Goal: Navigation & Orientation: Find specific page/section

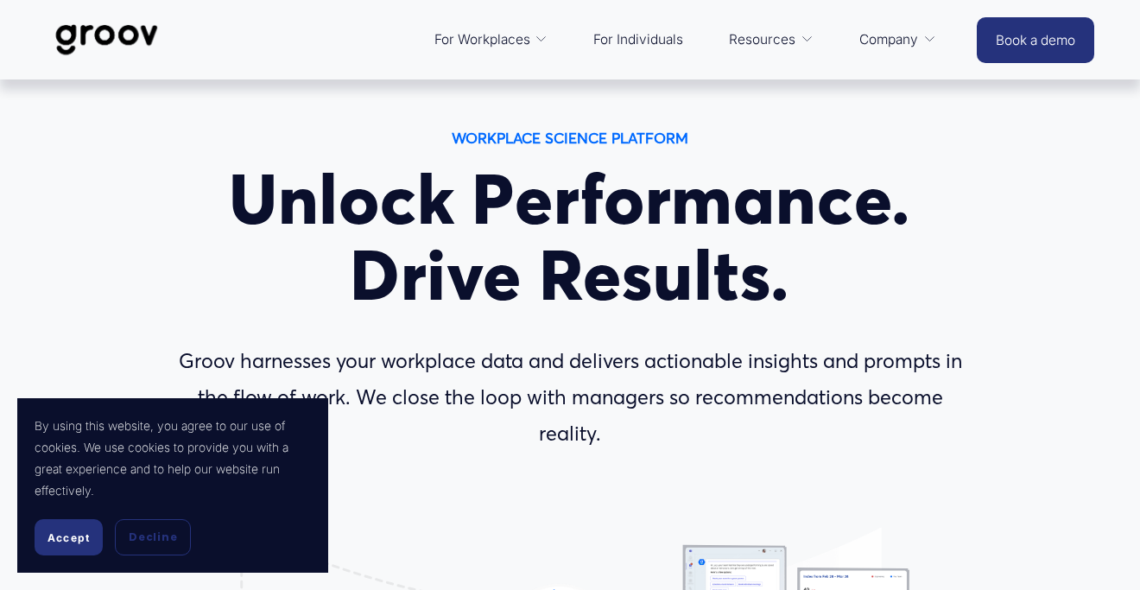
click at [65, 534] on span "Accept" at bounding box center [69, 537] width 42 height 13
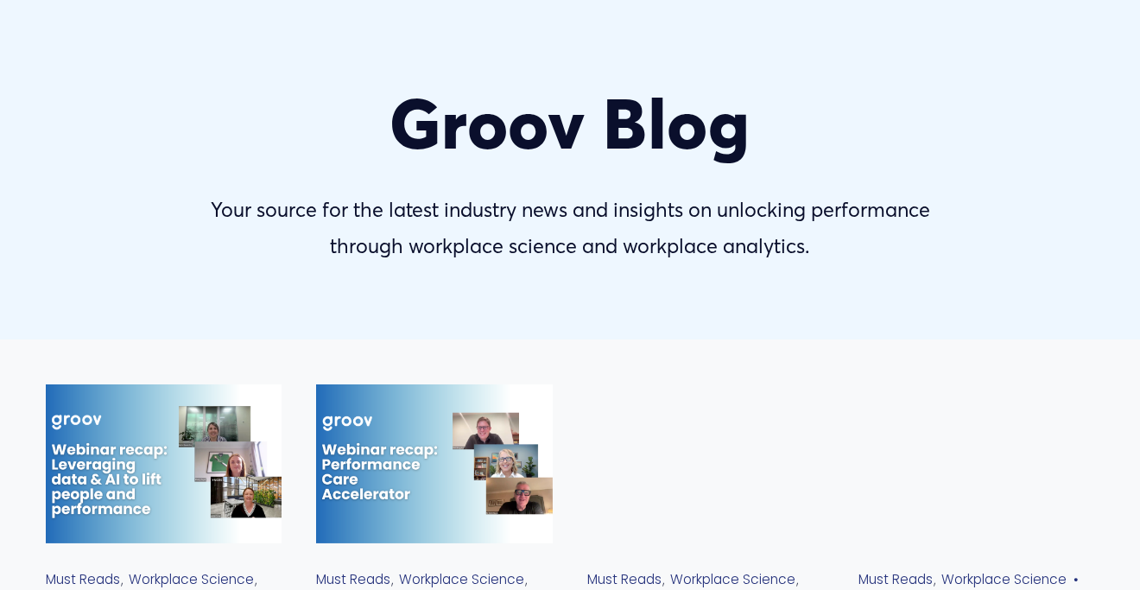
scroll to position [106, 0]
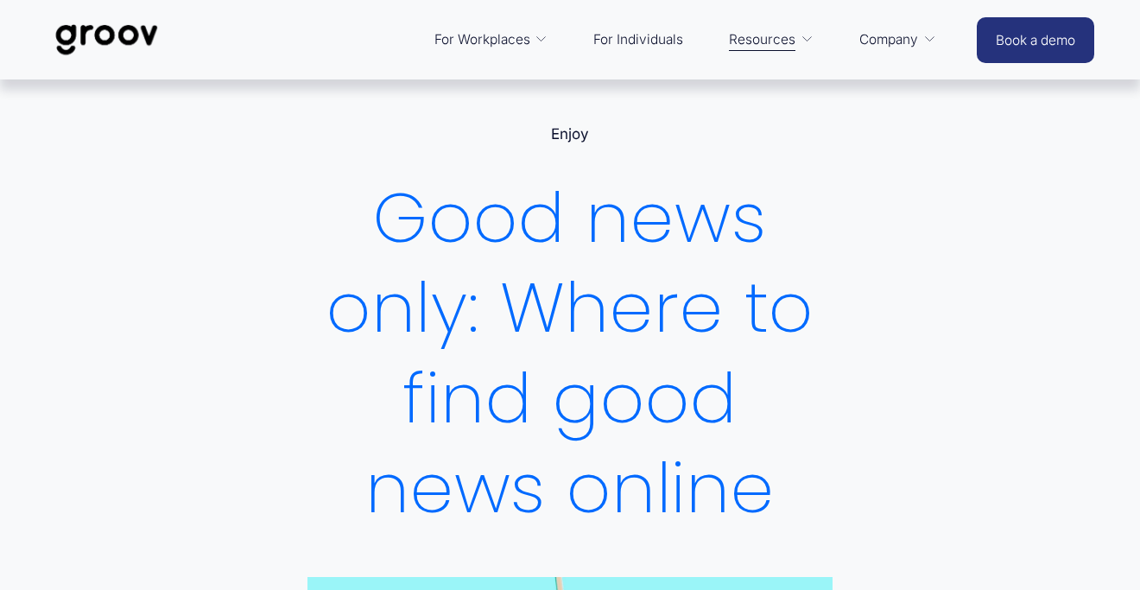
click at [617, 45] on link "For Individuals" at bounding box center [638, 39] width 107 height 41
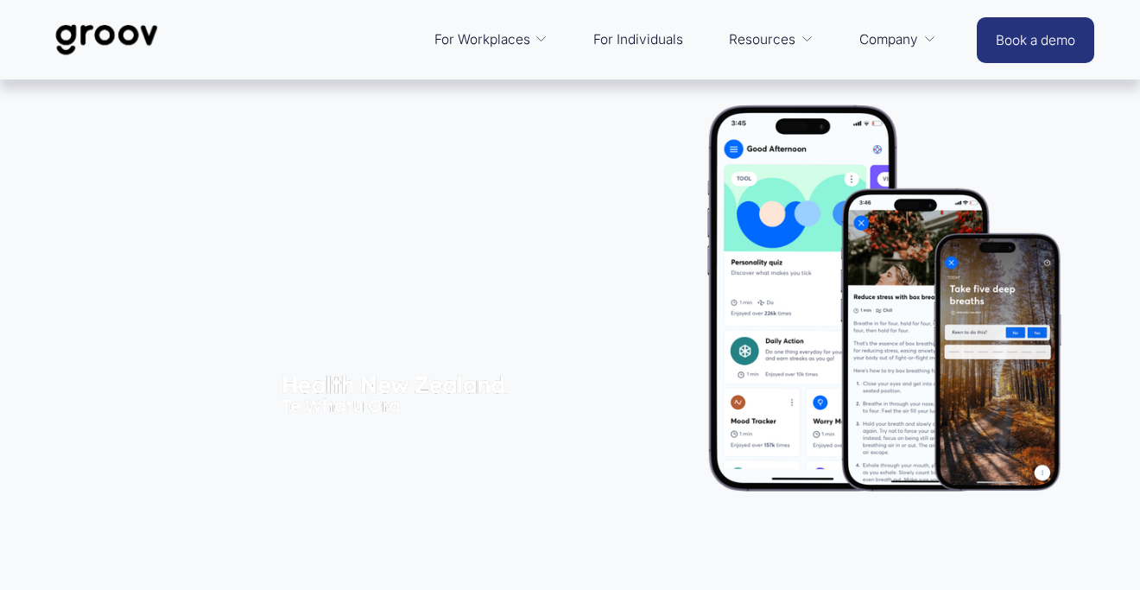
scroll to position [104, 0]
